Goal: Navigation & Orientation: Find specific page/section

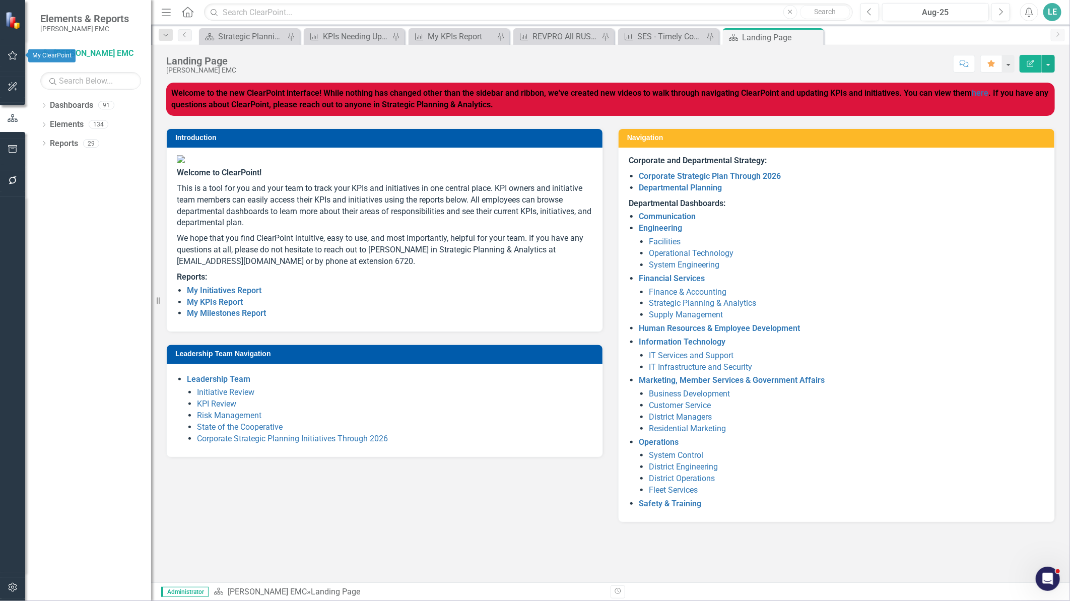
click at [18, 51] on button "button" at bounding box center [13, 55] width 23 height 21
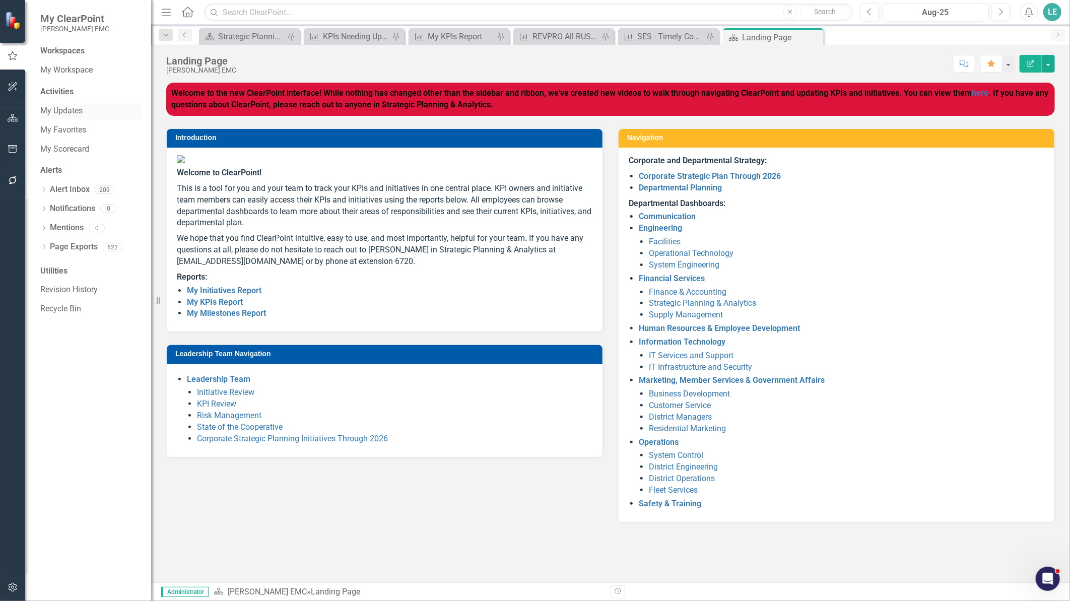
click at [76, 110] on link "My Updates" at bounding box center [90, 111] width 101 height 12
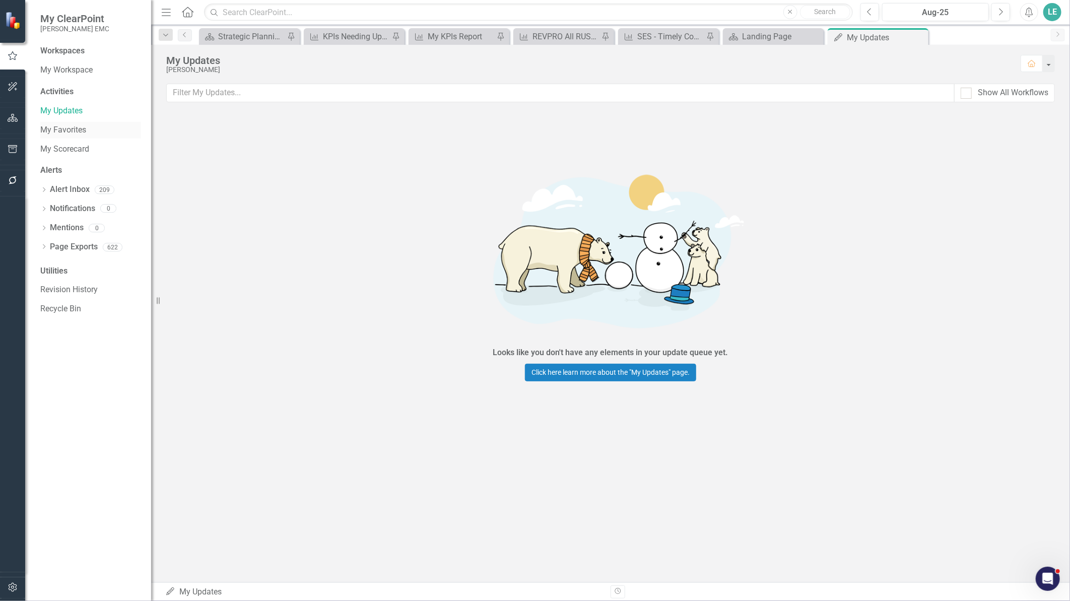
click at [73, 125] on link "My Favorites" at bounding box center [90, 130] width 101 height 12
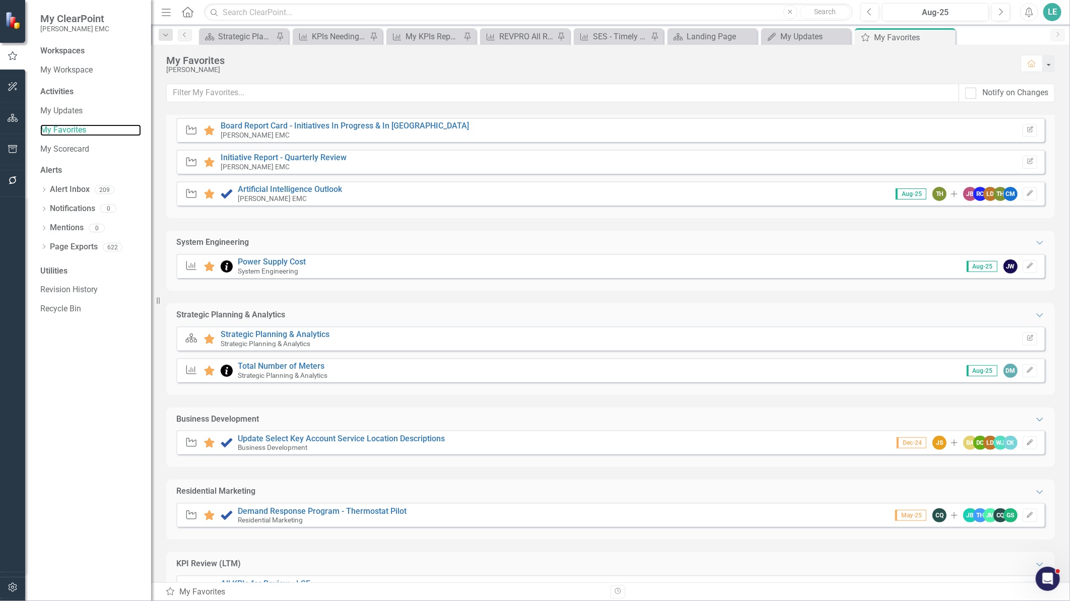
scroll to position [168, 0]
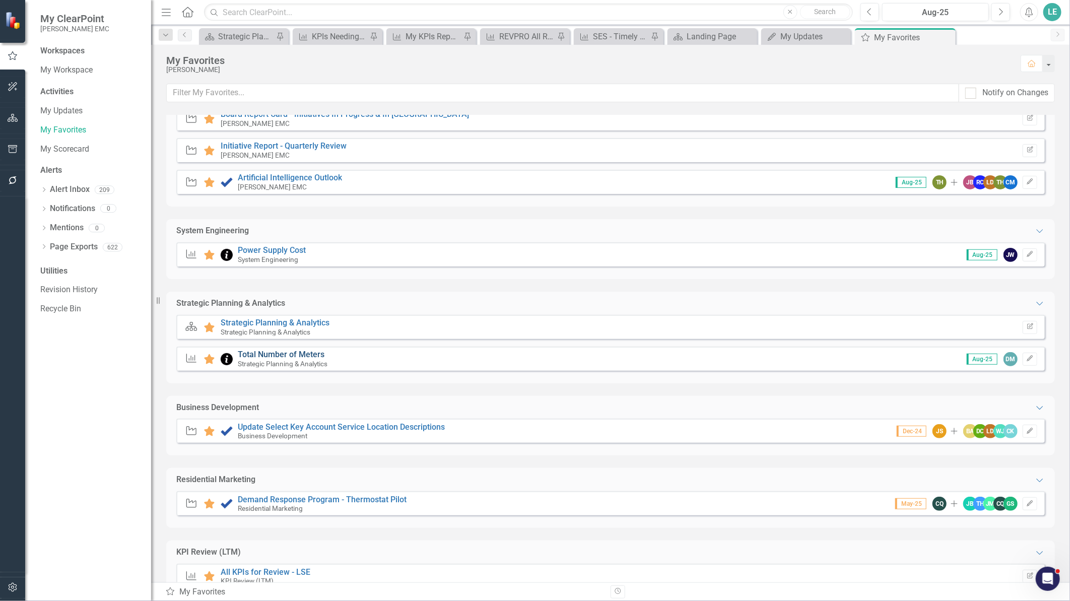
click at [267, 353] on link "Total Number of Meters" at bounding box center [281, 354] width 87 height 10
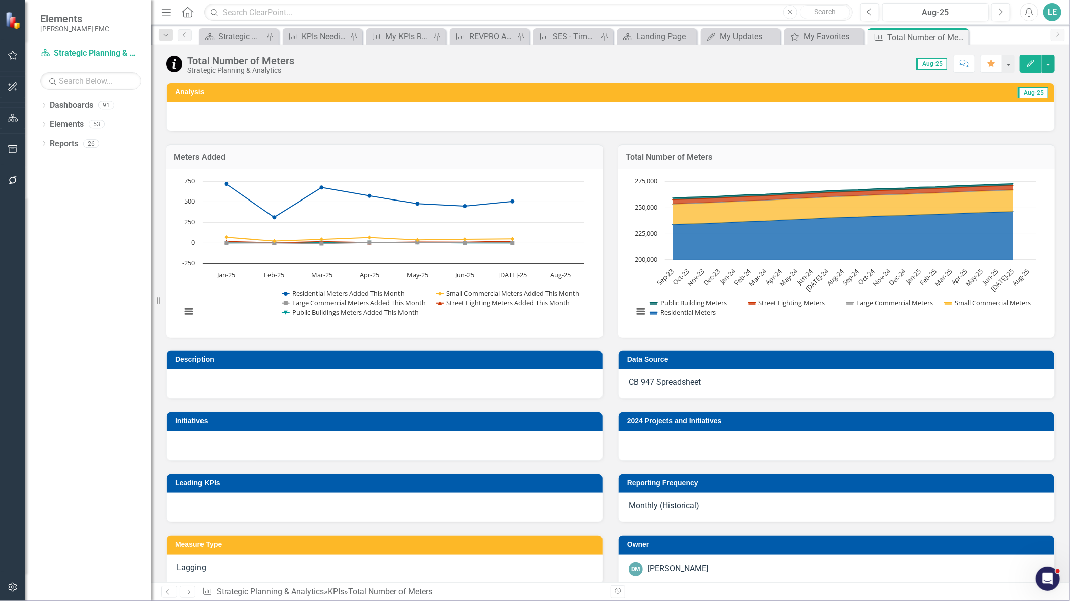
scroll to position [407, 0]
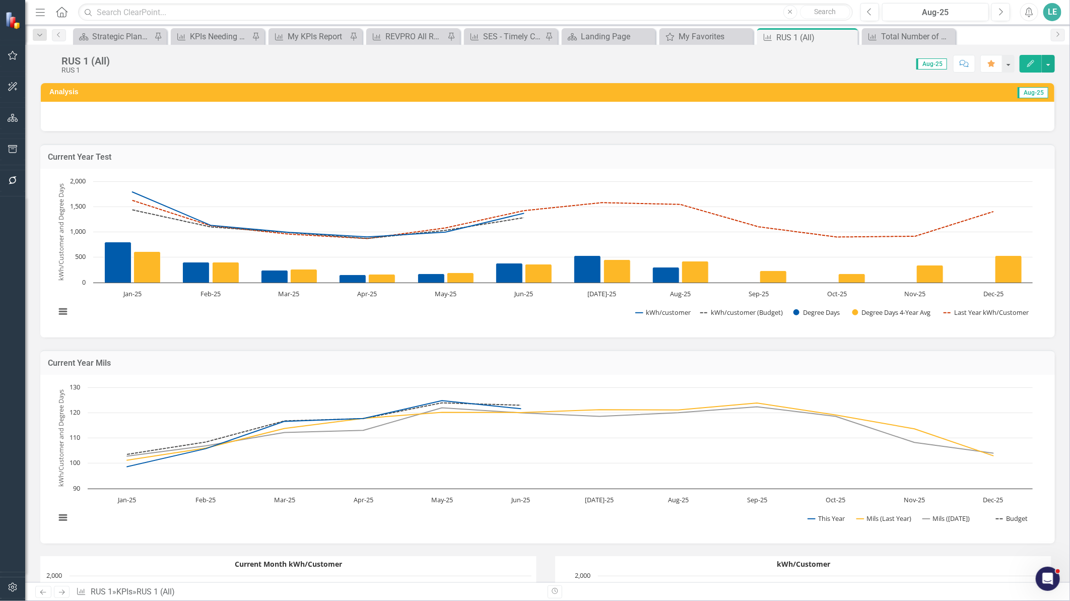
scroll to position [2614, 0]
